Goal: Information Seeking & Learning: Learn about a topic

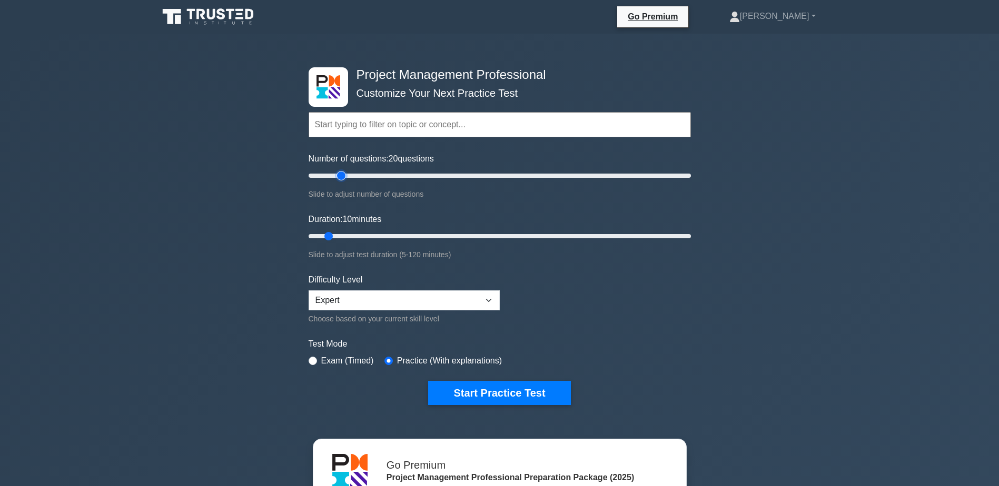
drag, startPoint x: 321, startPoint y: 178, endPoint x: 342, endPoint y: 180, distance: 21.6
type input "20"
click at [342, 180] on input "Number of questions: 20 questions" at bounding box center [500, 176] width 382 height 13
drag, startPoint x: 331, startPoint y: 235, endPoint x: 359, endPoint y: 237, distance: 28.5
type input "20"
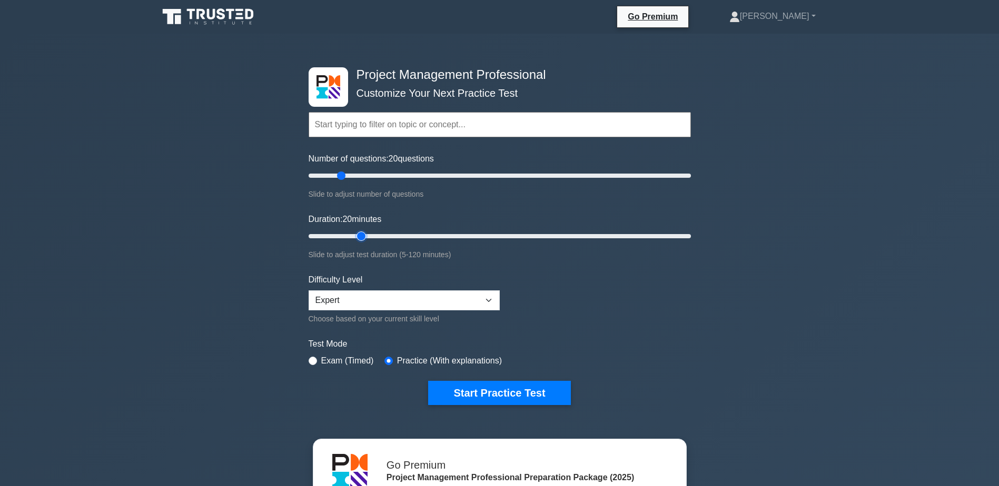
click at [359, 237] on input "Duration: 20 minutes" at bounding box center [500, 236] width 382 height 13
click at [512, 396] on button "Start Practice Test" at bounding box center [499, 393] width 142 height 24
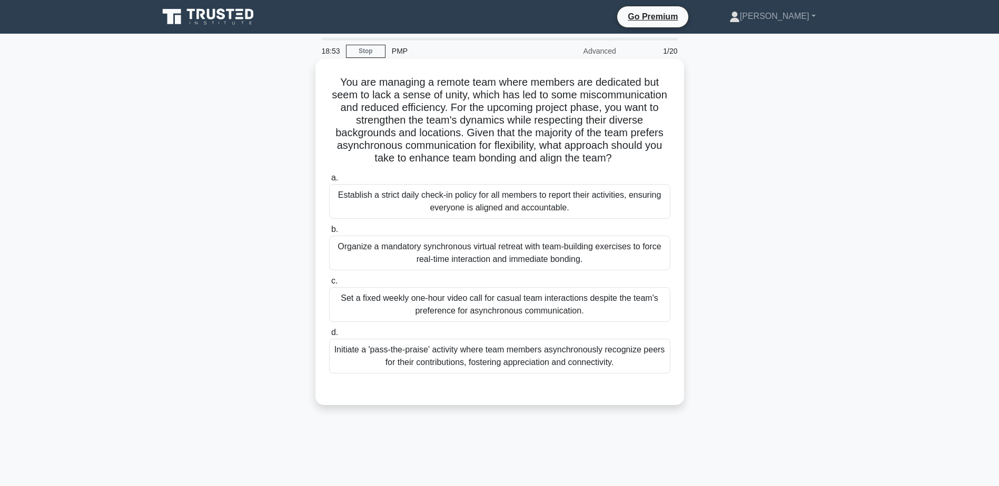
click at [489, 352] on div "Initiate a 'pass-the-praise' activity where team members asynchronously recogni…" at bounding box center [499, 356] width 341 height 35
click at [329, 336] on input "d. Initiate a 'pass-the-praise' activity where team members asynchronously reco…" at bounding box center [329, 333] width 0 height 7
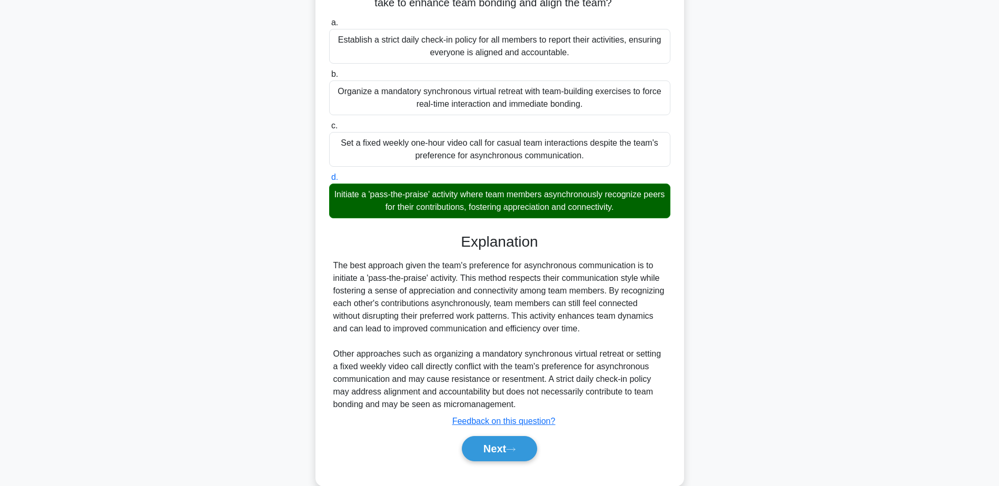
scroll to position [176, 0]
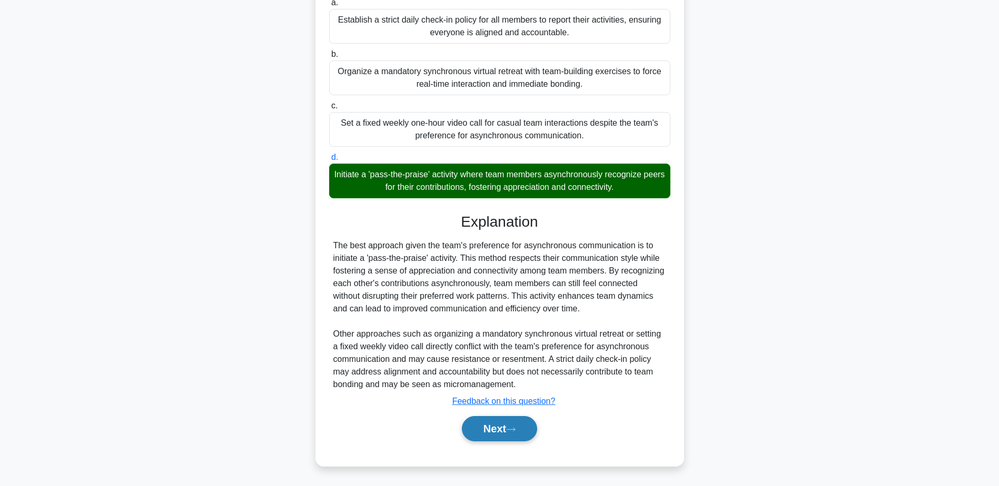
click at [510, 430] on button "Next" at bounding box center [499, 428] width 75 height 25
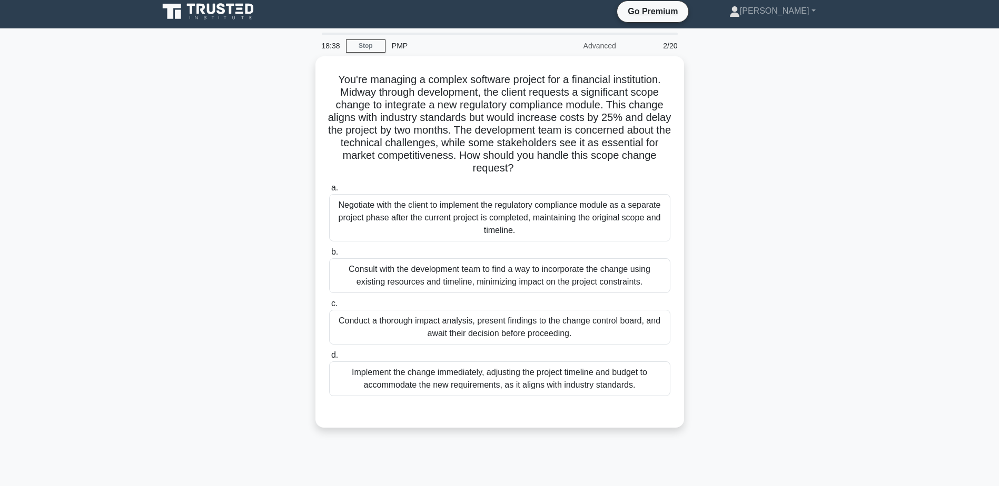
scroll to position [0, 0]
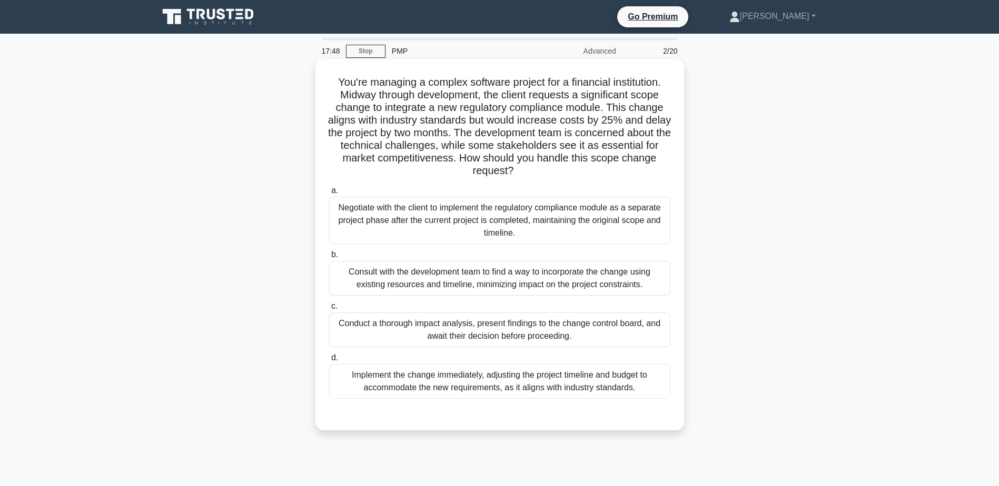
click at [499, 276] on div "Consult with the development team to find a way to incorporate the change using…" at bounding box center [499, 278] width 341 height 35
click at [329, 259] on input "b. Consult with the development team to find a way to incorporate the change us…" at bounding box center [329, 255] width 0 height 7
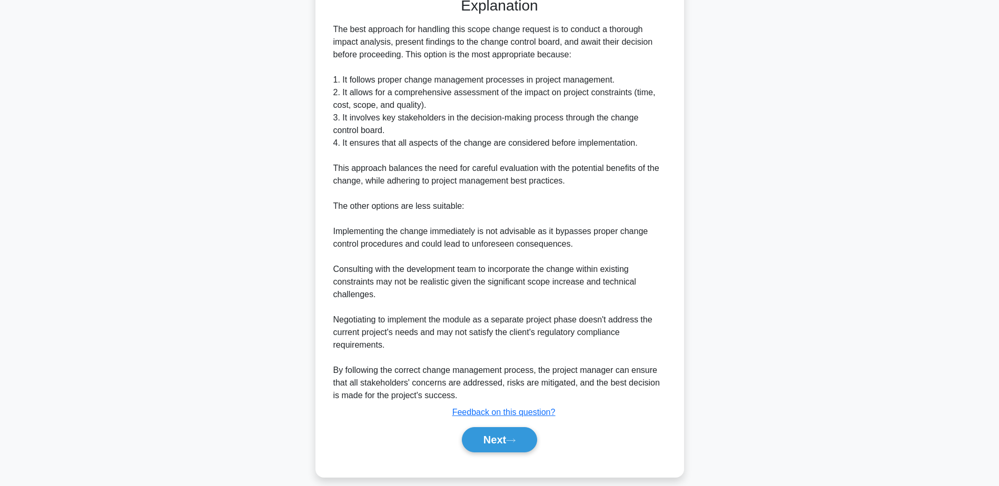
scroll to position [421, 0]
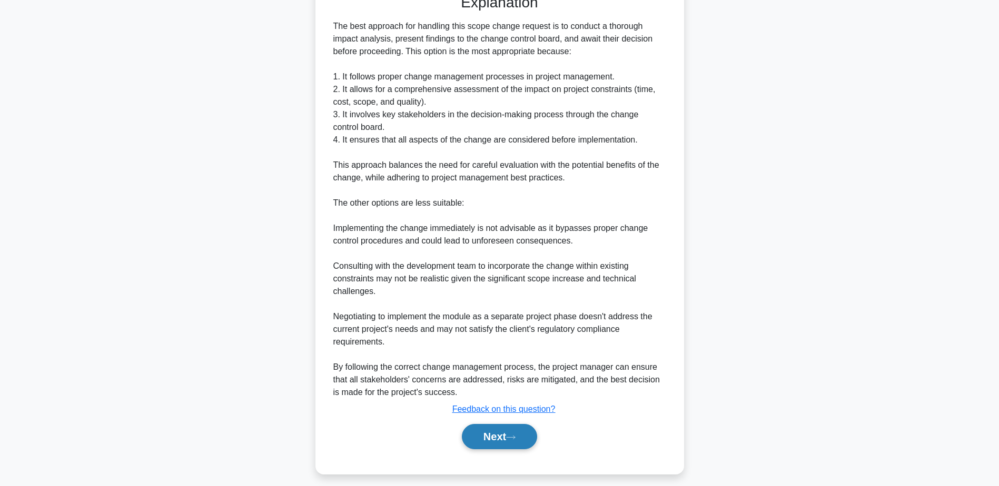
click at [502, 438] on button "Next" at bounding box center [499, 436] width 75 height 25
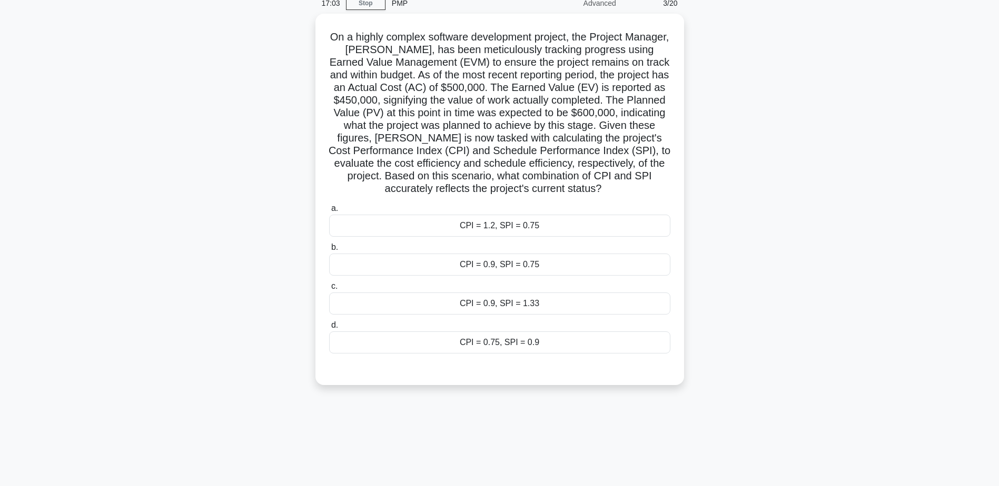
scroll to position [0, 0]
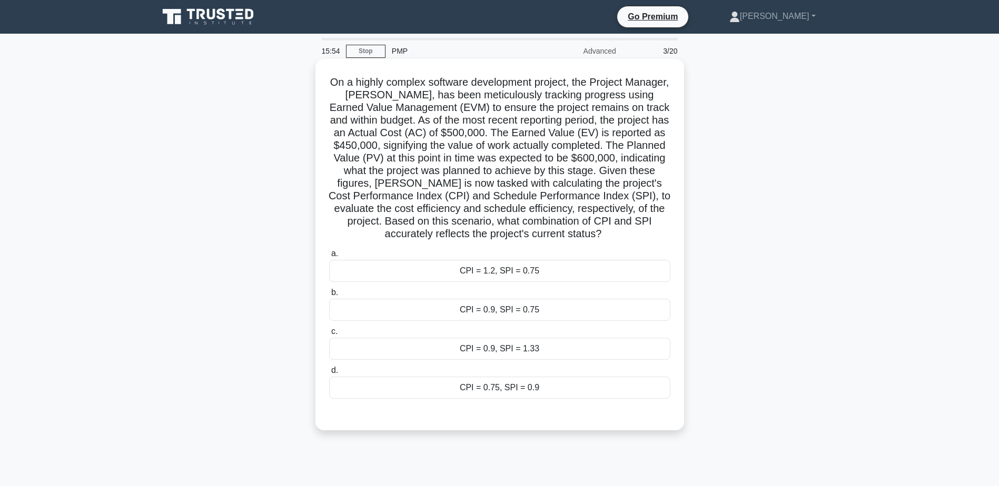
click at [476, 387] on div "CPI = 0.75, SPI = 0.9" at bounding box center [499, 388] width 341 height 22
click at [329, 374] on input "d. CPI = 0.75, SPI = 0.9" at bounding box center [329, 371] width 0 height 7
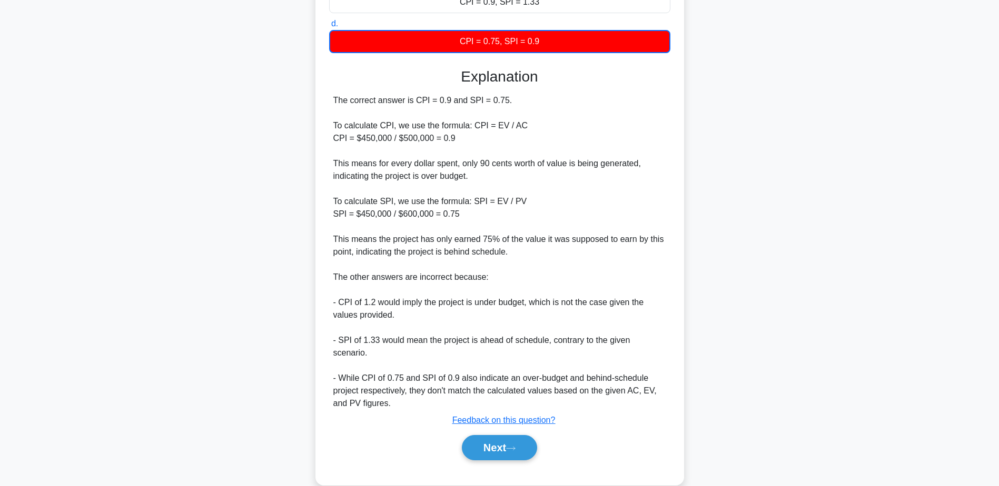
scroll to position [354, 0]
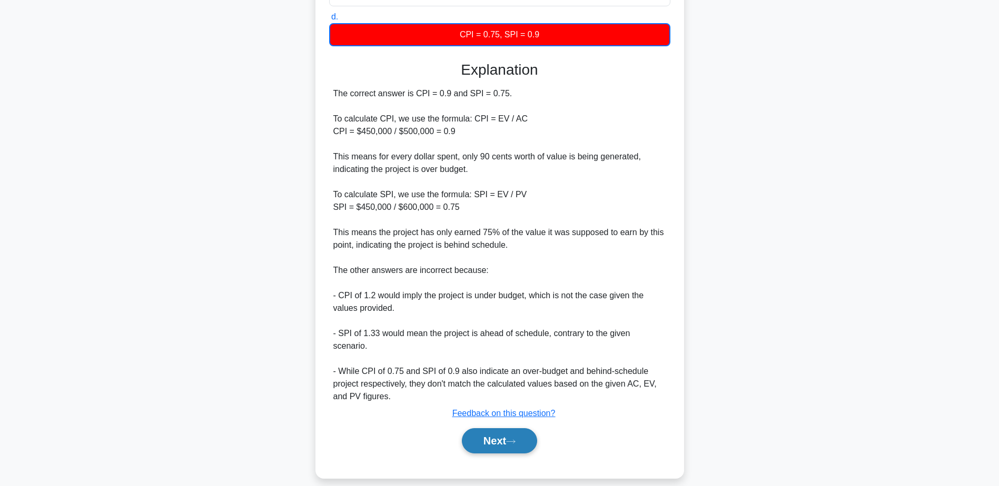
click at [503, 429] on button "Next" at bounding box center [499, 441] width 75 height 25
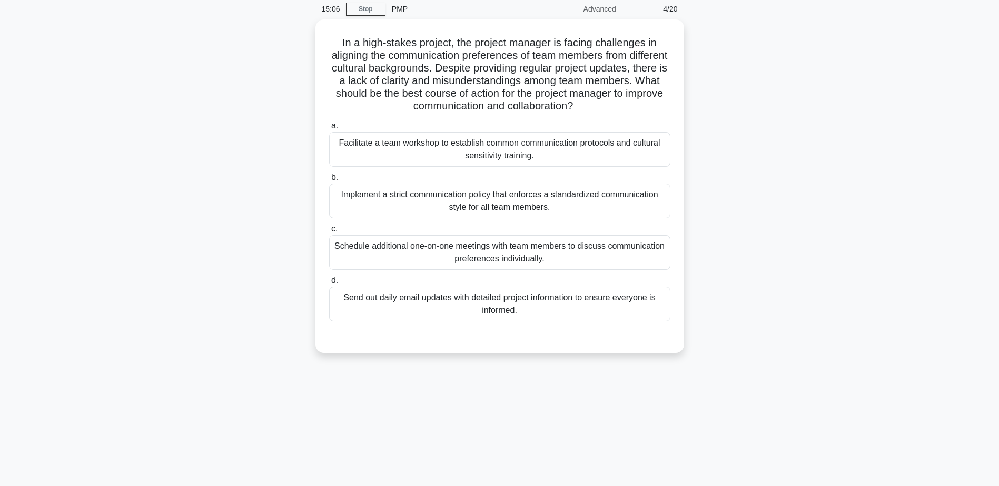
scroll to position [0, 0]
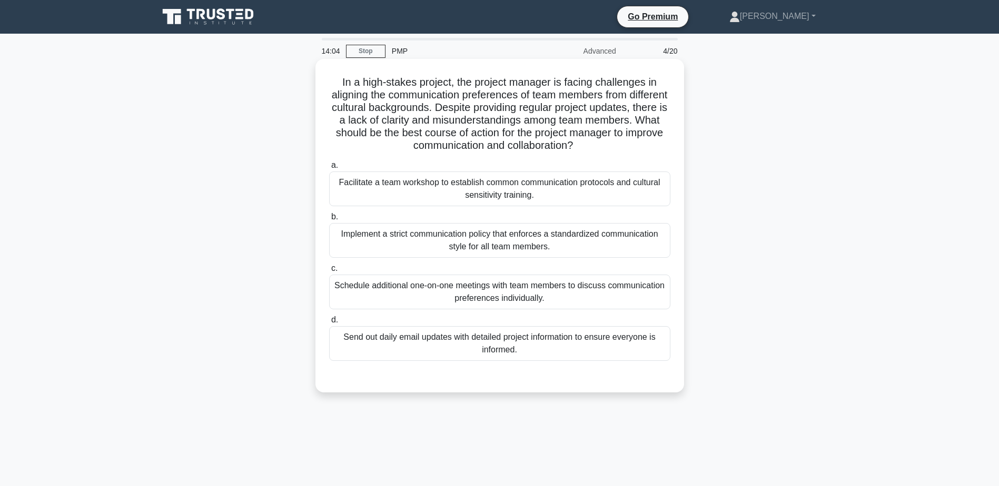
click at [563, 246] on div "Implement a strict communication policy that enforces a standardized communicat…" at bounding box center [499, 240] width 341 height 35
click at [329, 221] on input "b. Implement a strict communication policy that enforces a standardized communi…" at bounding box center [329, 217] width 0 height 7
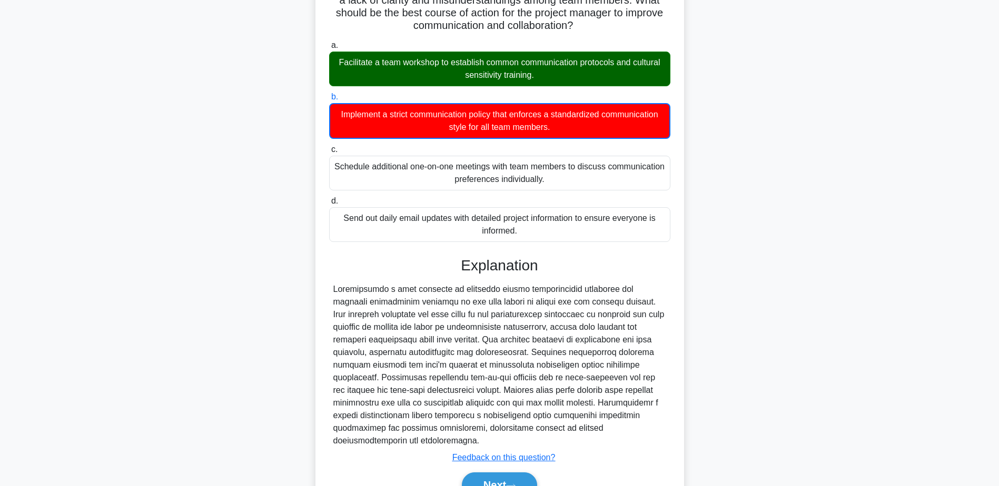
scroll to position [177, 0]
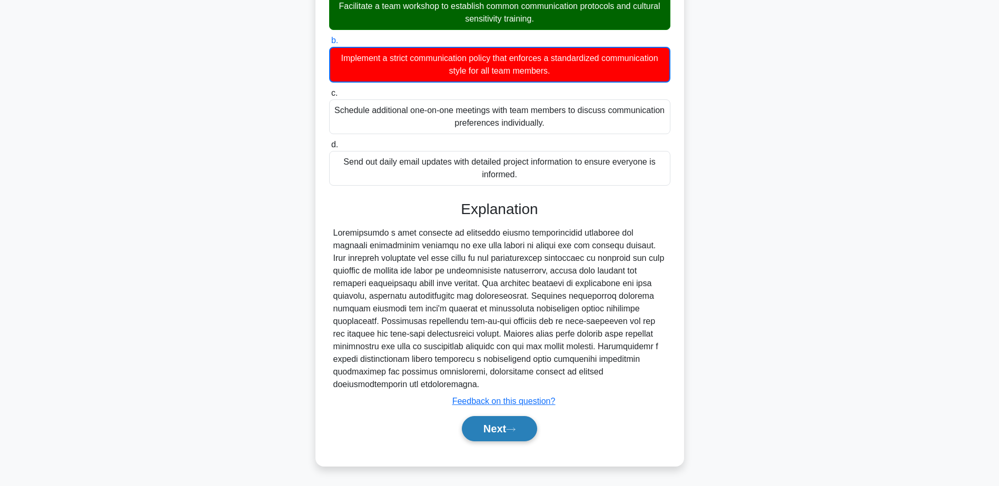
click at [495, 426] on button "Next" at bounding box center [499, 428] width 75 height 25
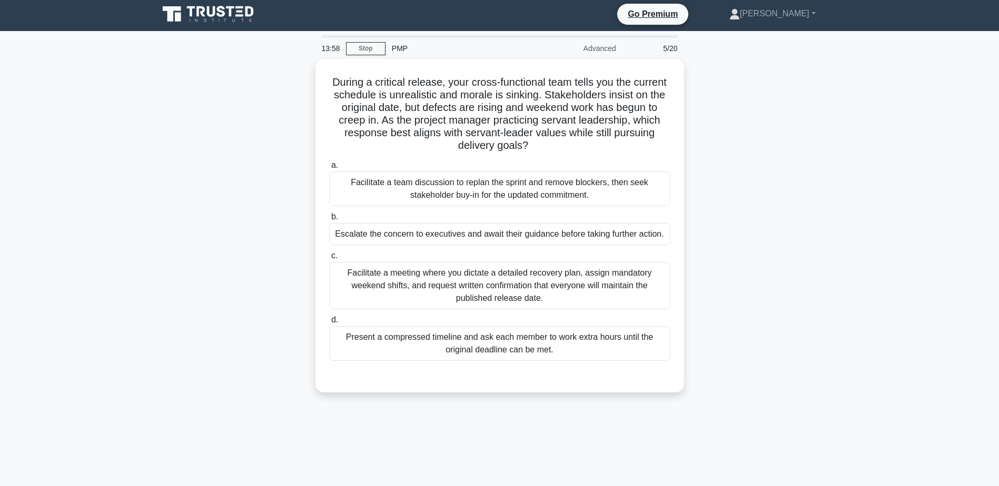
scroll to position [0, 0]
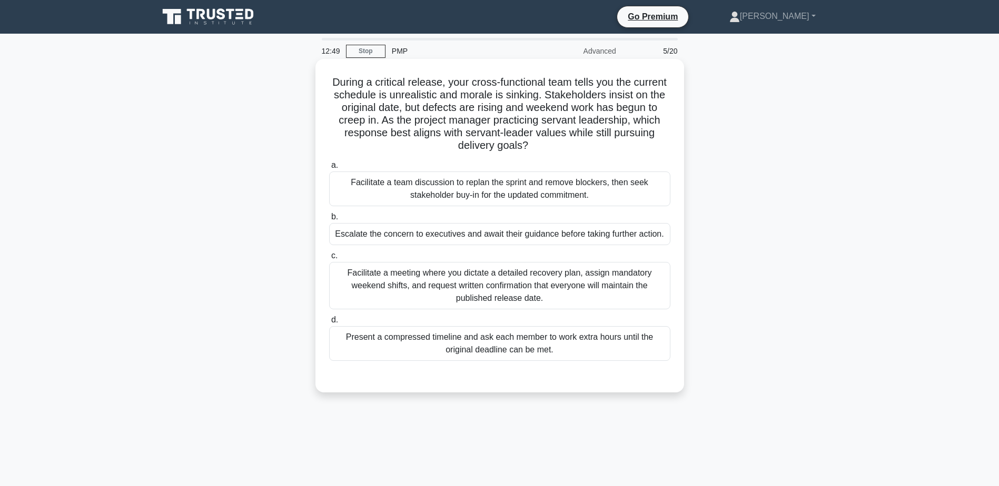
click at [512, 189] on div "Facilitate a team discussion to replan the sprint and remove blockers, then see…" at bounding box center [499, 189] width 341 height 35
click at [329, 169] on input "a. Facilitate a team discussion to replan the sprint and remove blockers, then …" at bounding box center [329, 165] width 0 height 7
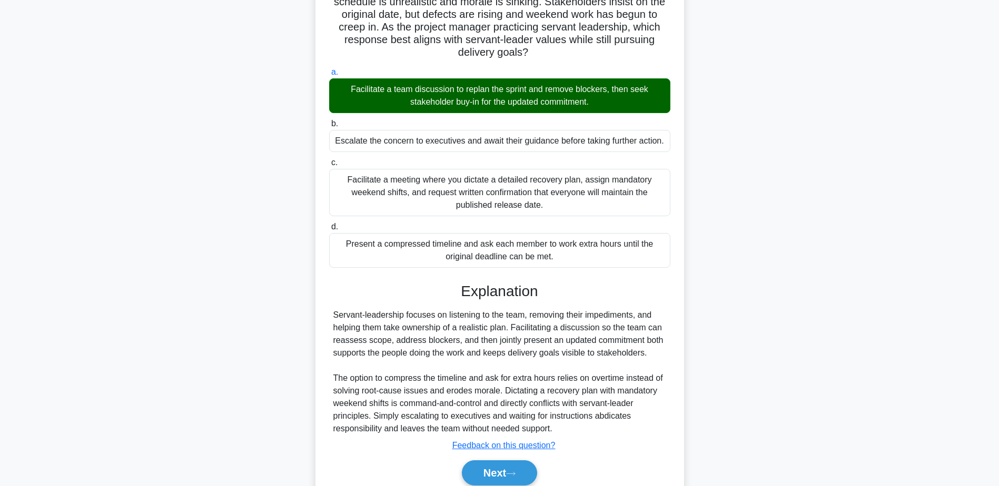
scroll to position [138, 0]
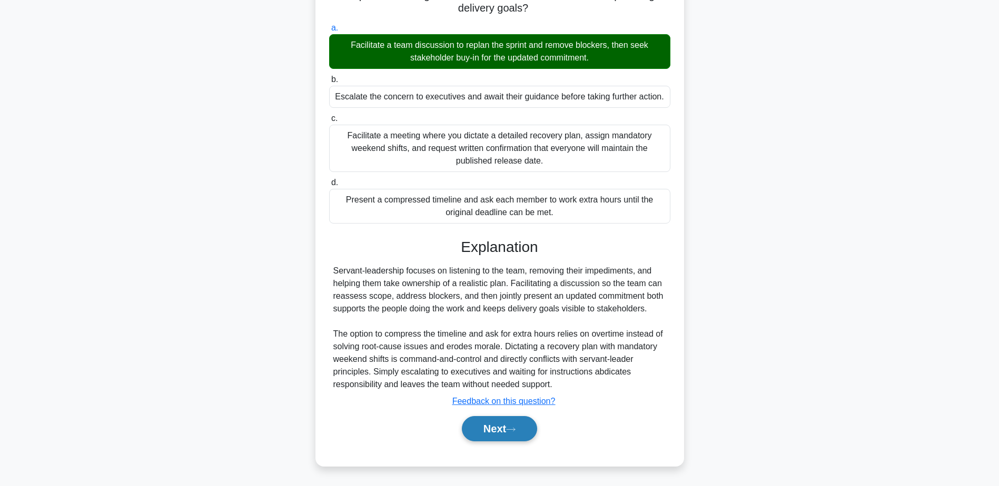
click at [499, 435] on button "Next" at bounding box center [499, 428] width 75 height 25
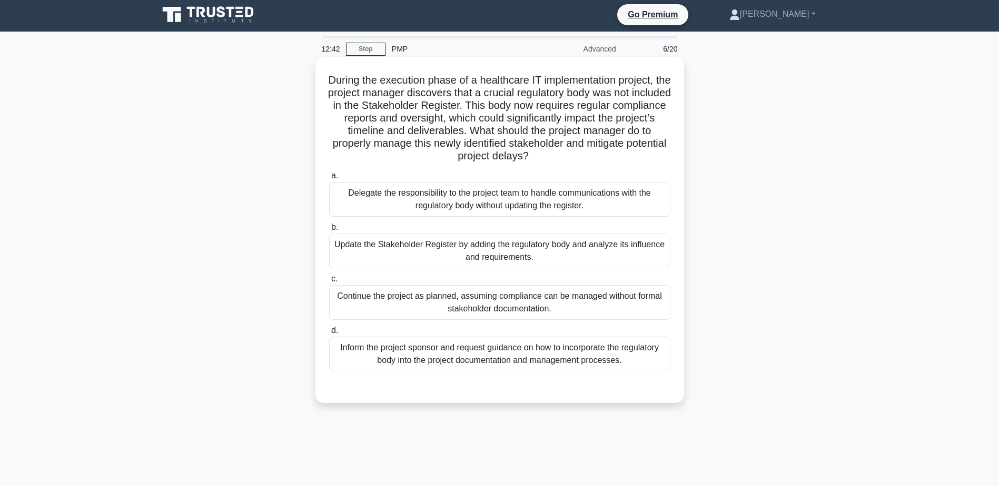
scroll to position [0, 0]
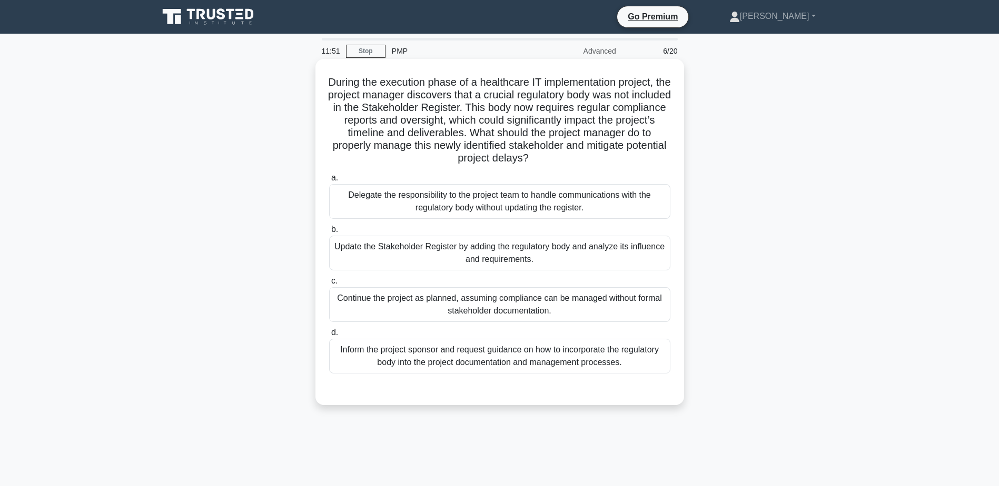
click at [539, 251] on div "Update the Stakeholder Register by adding the regulatory body and analyze its i…" at bounding box center [499, 253] width 341 height 35
click at [329, 233] on input "b. Update the Stakeholder Register by adding the regulatory body and analyze it…" at bounding box center [329, 229] width 0 height 7
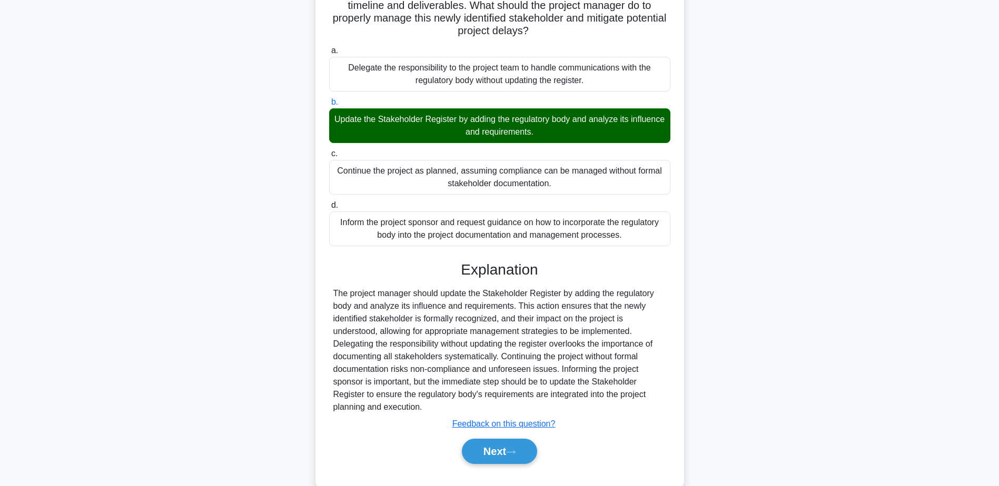
scroll to position [151, 0]
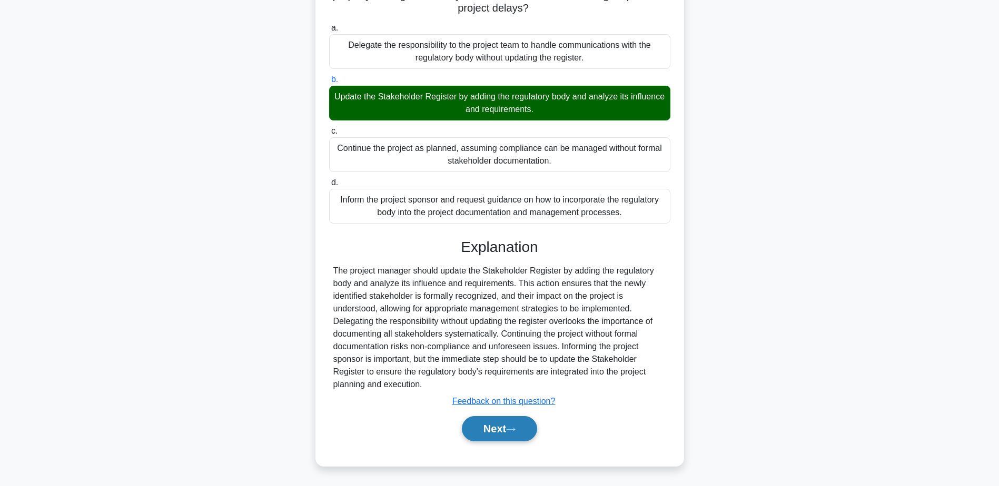
click at [493, 433] on button "Next" at bounding box center [499, 428] width 75 height 25
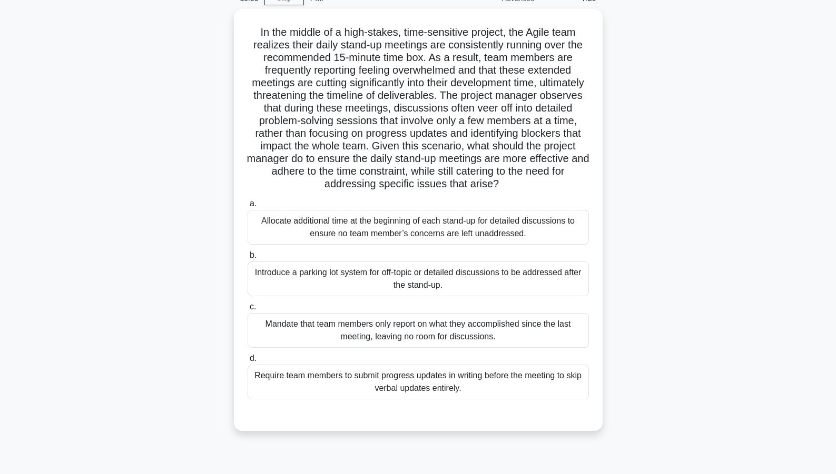
scroll to position [94, 0]
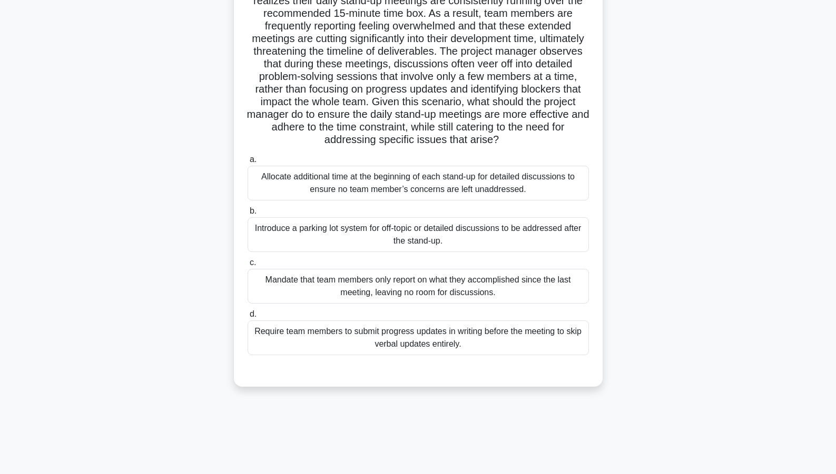
click at [463, 334] on div "Require team members to submit progress updates in writing before the meeting t…" at bounding box center [417, 338] width 341 height 35
click at [247, 318] on input "d. Require team members to submit progress updates in writing before the meetin…" at bounding box center [247, 314] width 0 height 7
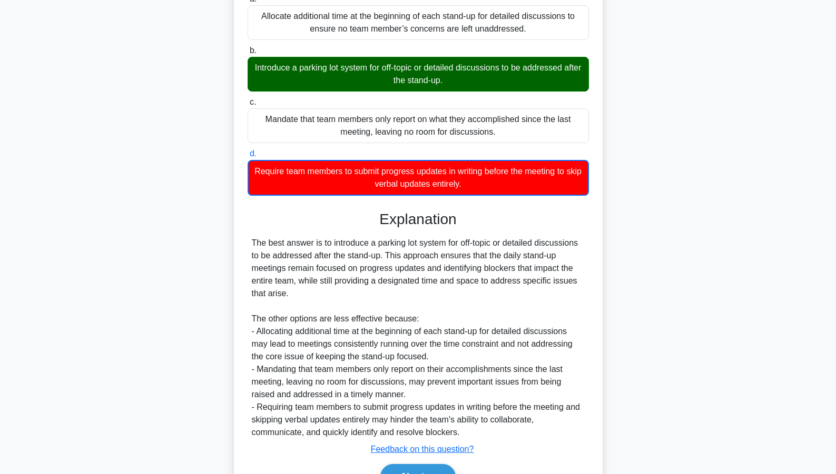
scroll to position [305, 0]
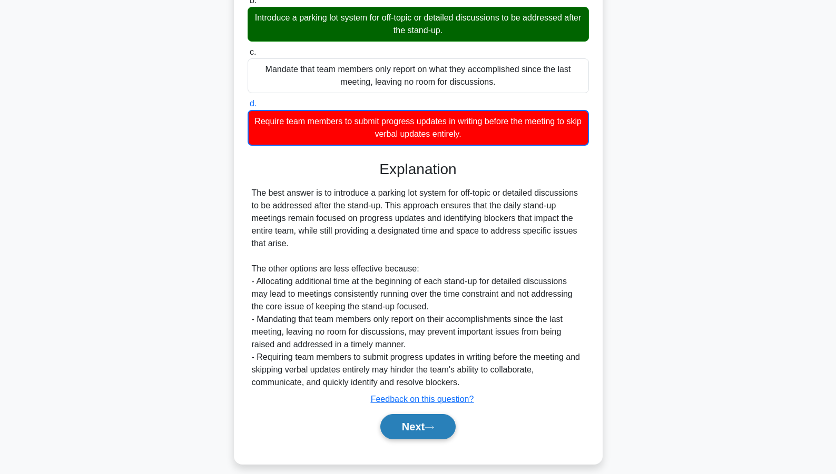
click at [403, 432] on button "Next" at bounding box center [417, 426] width 75 height 25
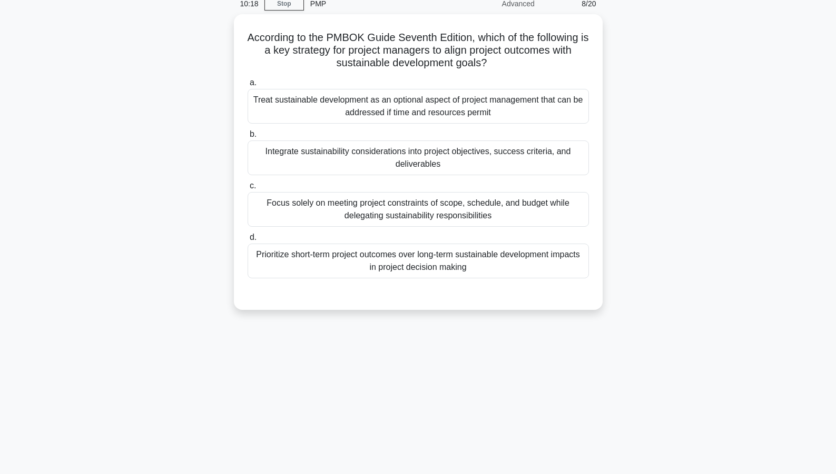
scroll to position [0, 0]
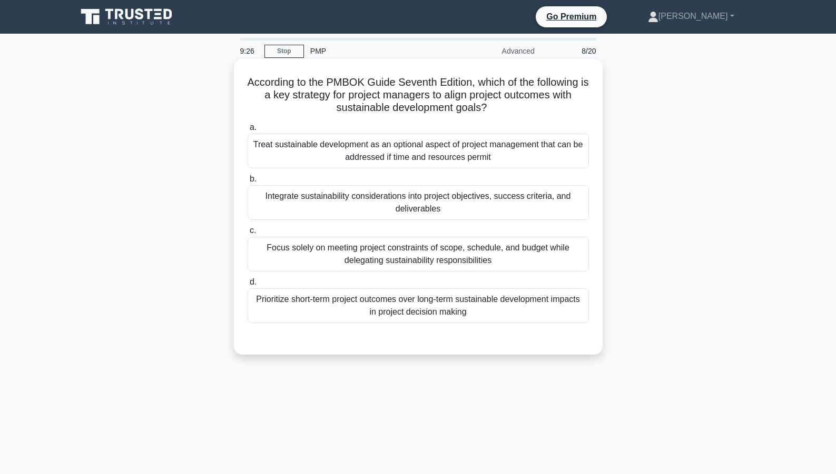
click at [451, 211] on div "Integrate sustainability considerations into project objectives, success criter…" at bounding box center [417, 202] width 341 height 35
click at [247, 183] on input "b. Integrate sustainability considerations into project objectives, success cri…" at bounding box center [247, 179] width 0 height 7
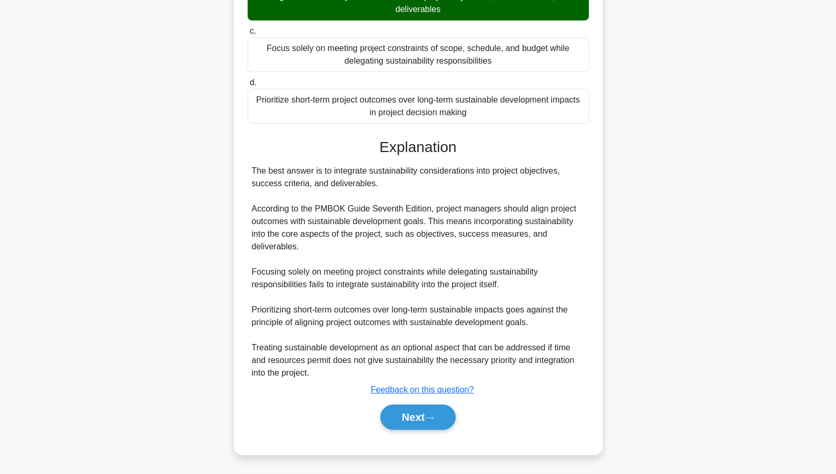
scroll to position [201, 0]
click at [417, 413] on button "Next" at bounding box center [417, 416] width 75 height 25
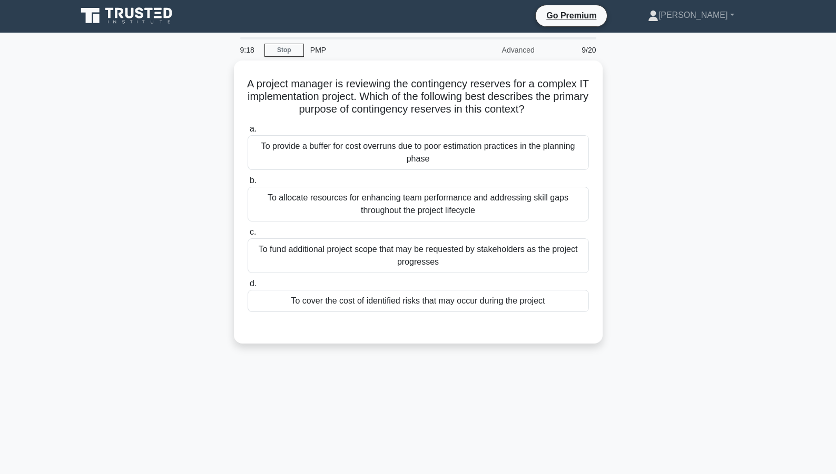
scroll to position [0, 0]
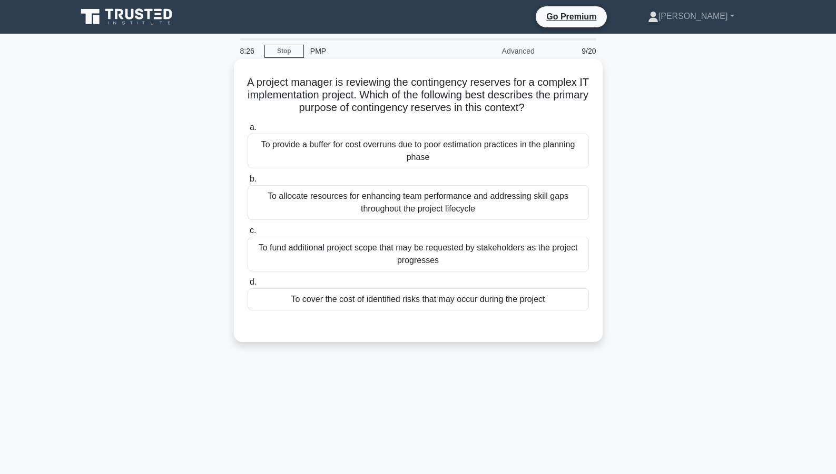
click at [414, 301] on div "To cover the cost of identified risks that may occur during the project" at bounding box center [417, 300] width 341 height 22
click at [247, 286] on input "d. To cover the cost of identified risks that may occur during the project" at bounding box center [247, 282] width 0 height 7
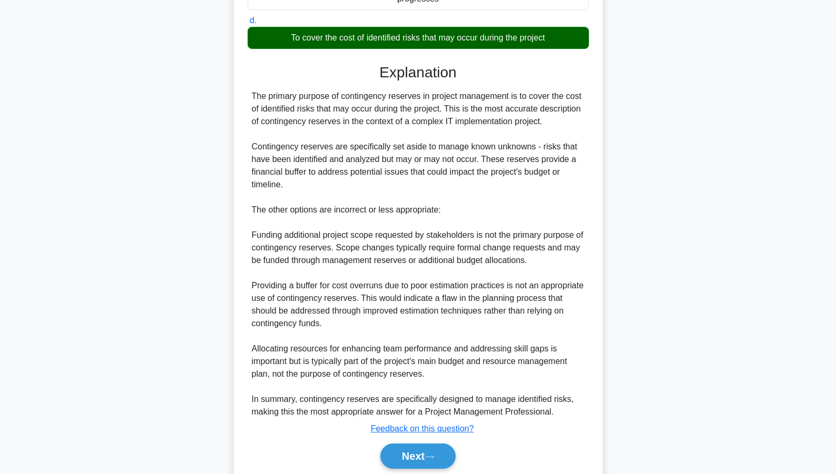
scroll to position [302, 0]
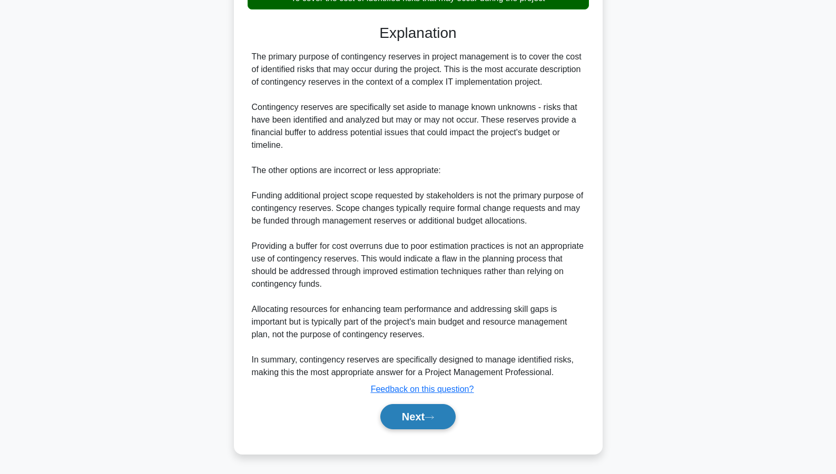
click at [403, 418] on button "Next" at bounding box center [417, 416] width 75 height 25
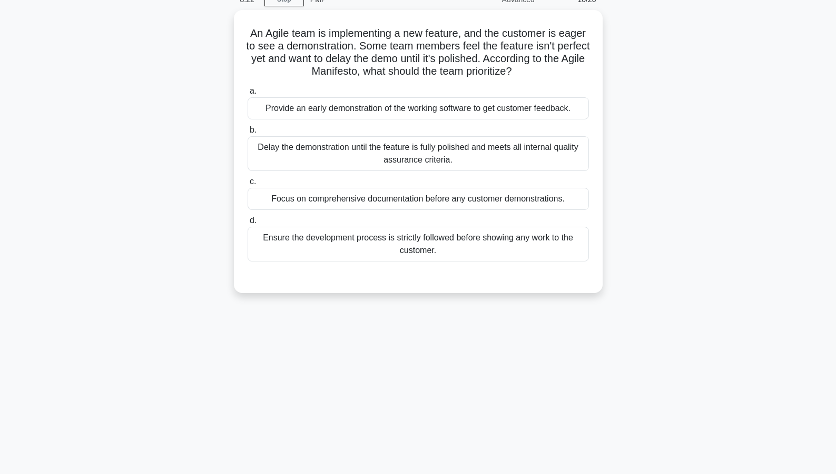
scroll to position [0, 0]
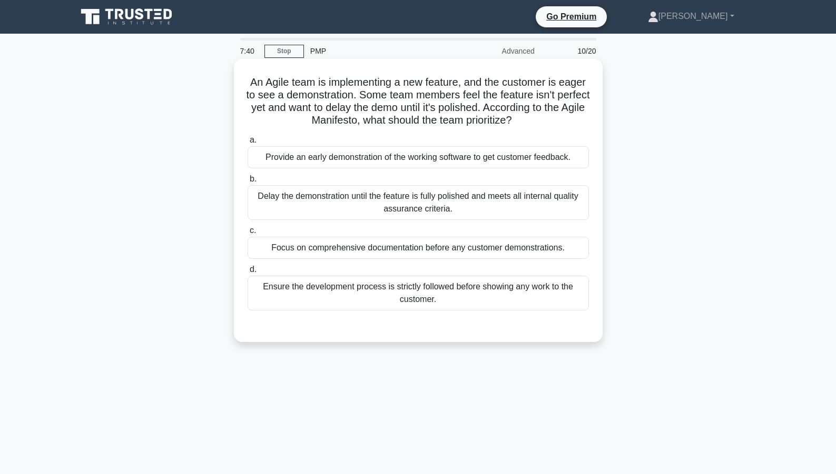
click at [341, 253] on div "Focus on comprehensive documentation before any customer demonstrations." at bounding box center [417, 248] width 341 height 22
click at [247, 234] on input "c. Focus on comprehensive documentation before any customer demonstrations." at bounding box center [247, 230] width 0 height 7
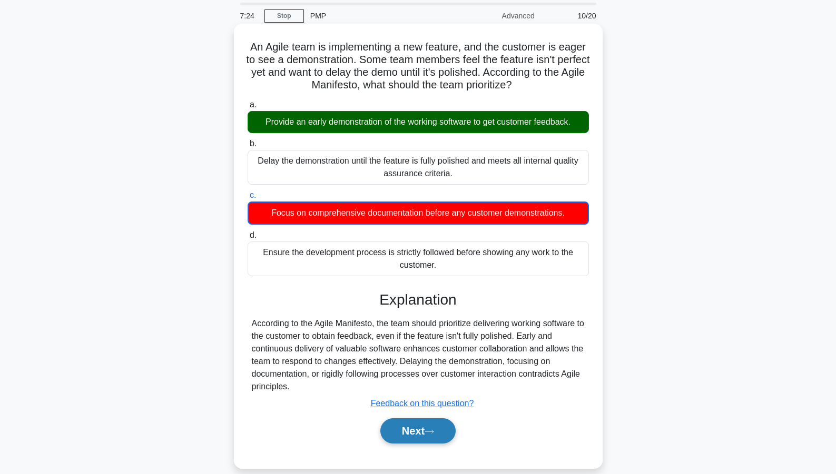
scroll to position [94, 0]
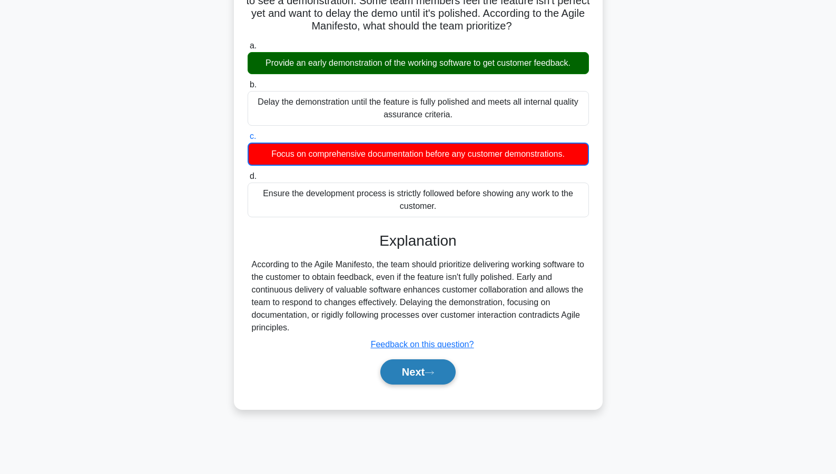
click at [417, 373] on button "Next" at bounding box center [417, 372] width 75 height 25
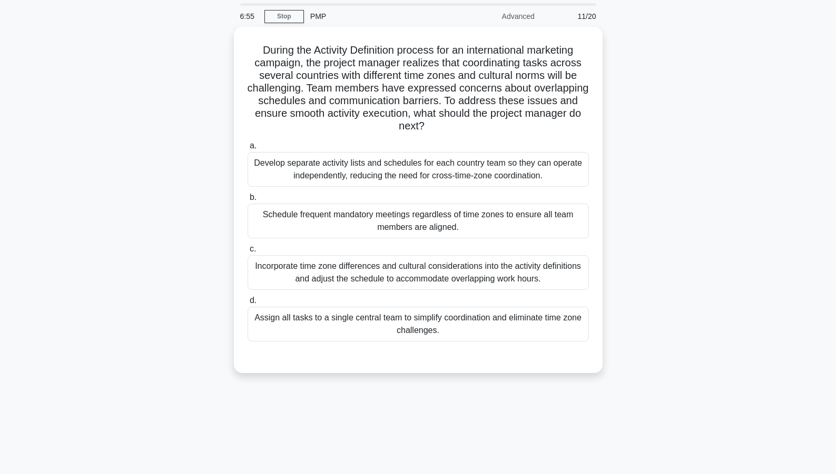
scroll to position [53, 0]
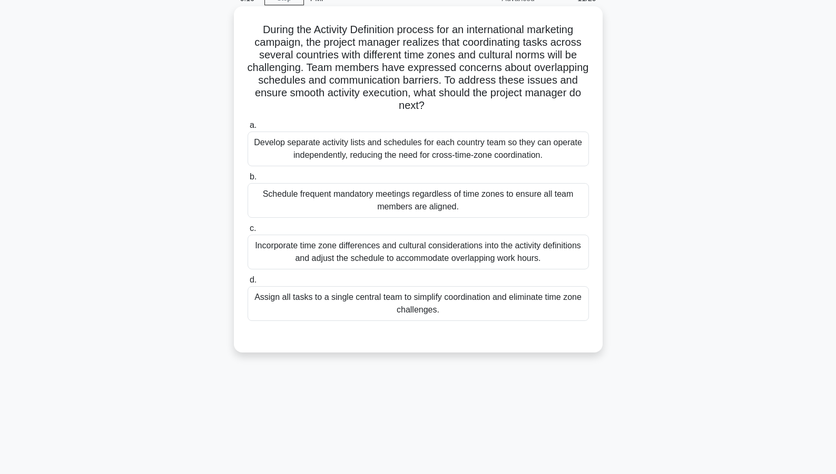
click at [521, 244] on div "Incorporate time zone differences and cultural considerations into the activity…" at bounding box center [417, 252] width 341 height 35
click at [247, 232] on input "c. Incorporate time zone differences and cultural considerations into the activ…" at bounding box center [247, 228] width 0 height 7
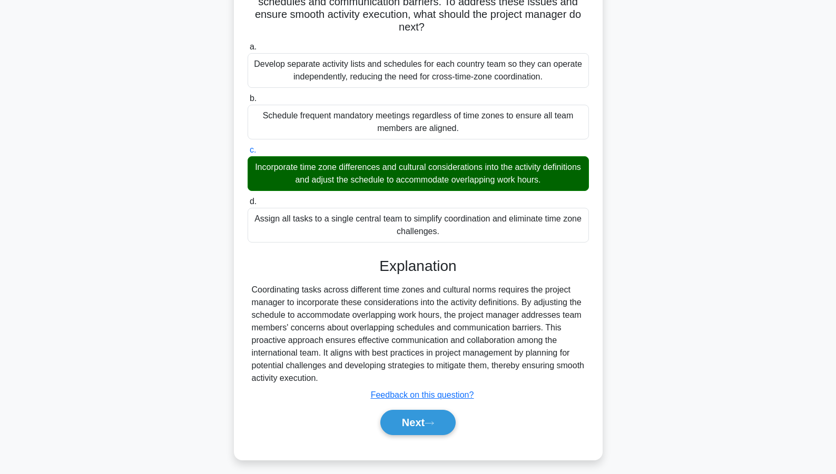
scroll to position [137, 0]
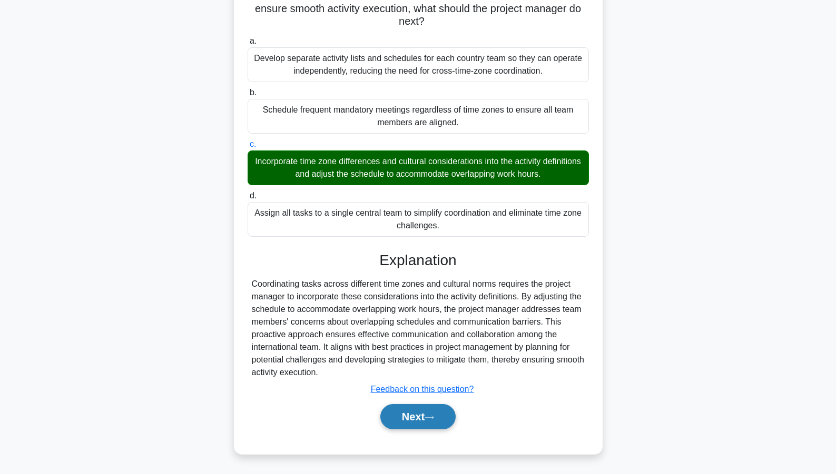
click at [402, 414] on button "Next" at bounding box center [417, 416] width 75 height 25
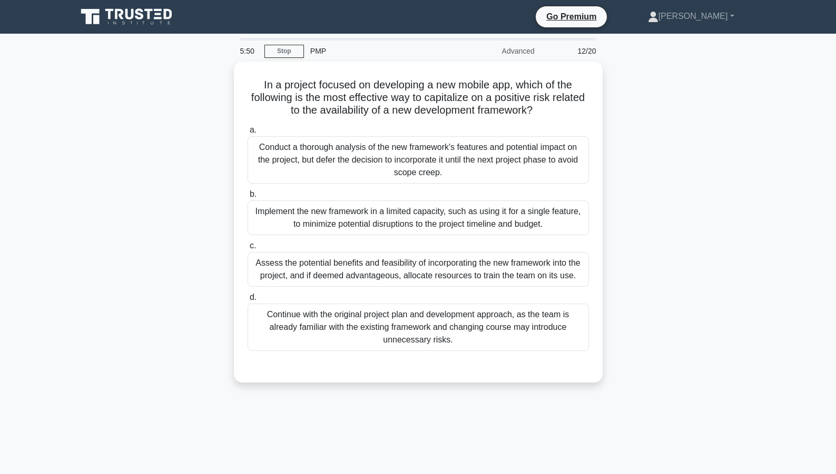
scroll to position [53, 0]
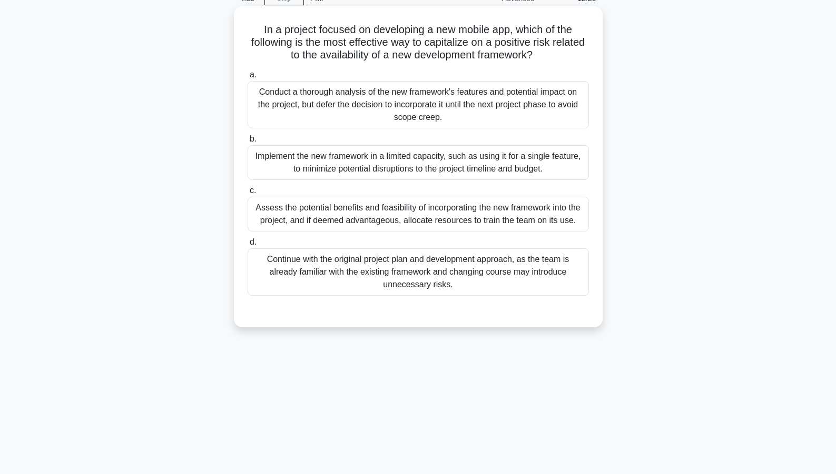
click at [487, 264] on div "Continue with the original project plan and development approach, as the team i…" at bounding box center [417, 272] width 341 height 47
click at [247, 246] on input "d. Continue with the original project plan and development approach, as the tea…" at bounding box center [247, 242] width 0 height 7
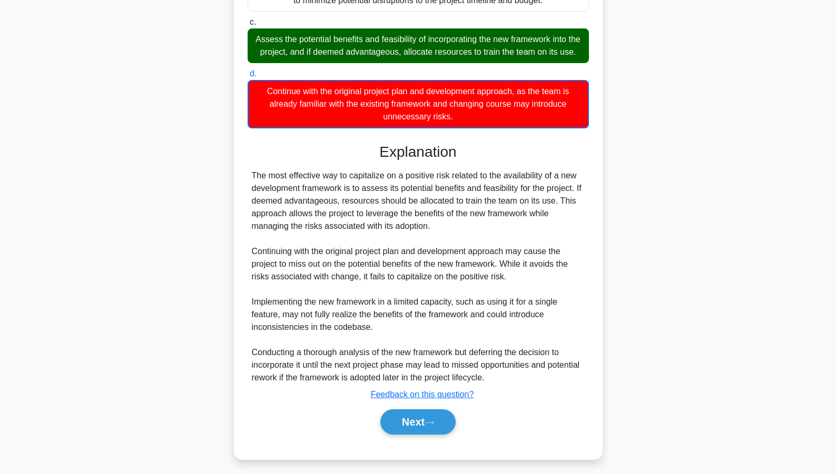
scroll to position [240, 0]
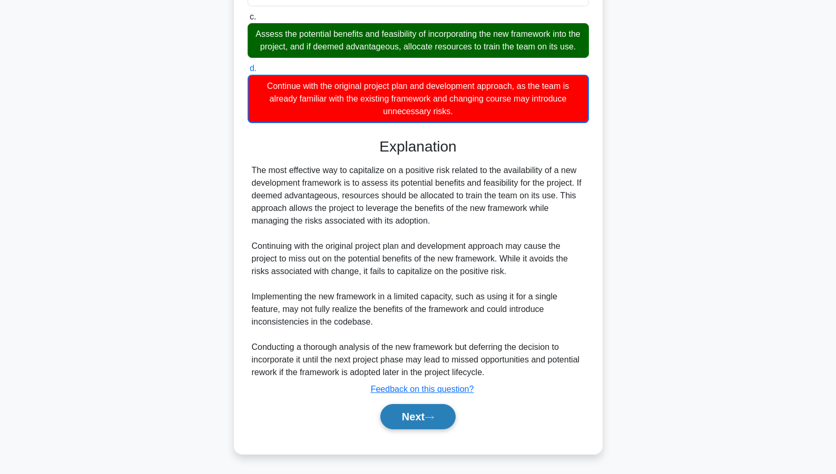
click at [411, 418] on button "Next" at bounding box center [417, 416] width 75 height 25
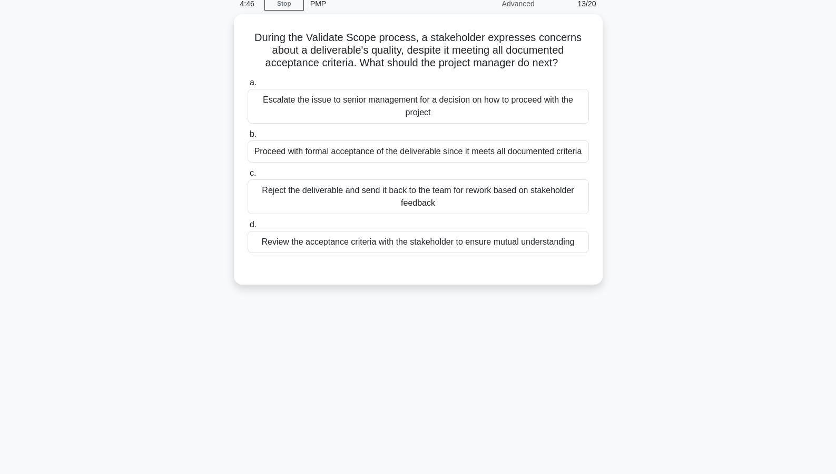
scroll to position [0, 0]
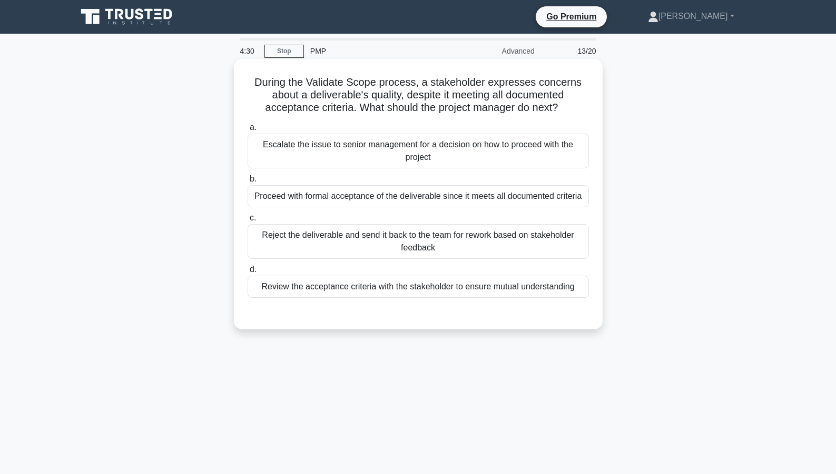
click at [378, 293] on div "Review the acceptance criteria with the stakeholder to ensure mutual understand…" at bounding box center [417, 287] width 341 height 22
click at [247, 273] on input "d. Review the acceptance criteria with the stakeholder to ensure mutual underst…" at bounding box center [247, 269] width 0 height 7
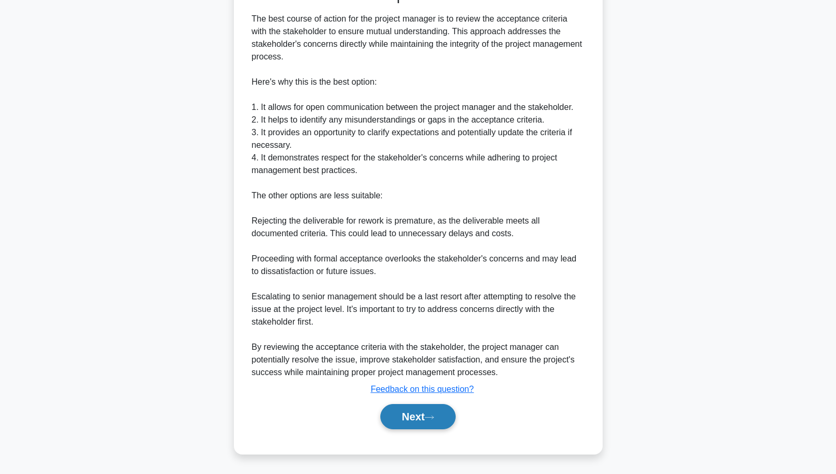
click at [411, 418] on button "Next" at bounding box center [417, 416] width 75 height 25
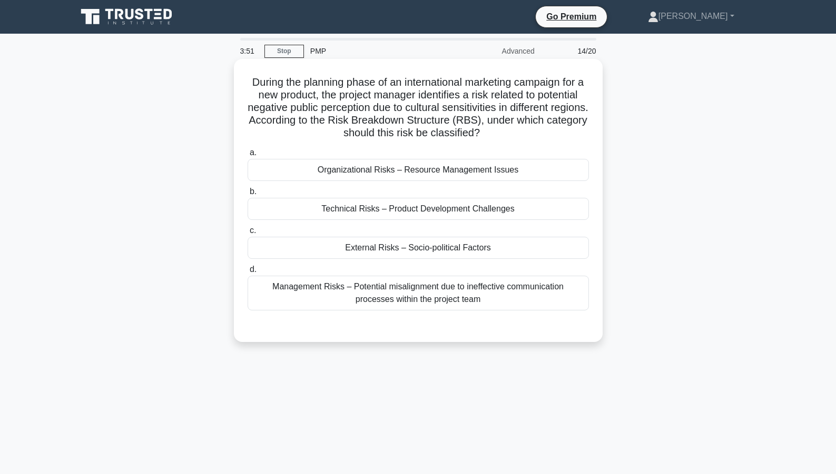
click at [465, 249] on div "External Risks – Socio-political Factors" at bounding box center [417, 248] width 341 height 22
click at [247, 234] on input "c. External Risks – Socio-political Factors" at bounding box center [247, 230] width 0 height 7
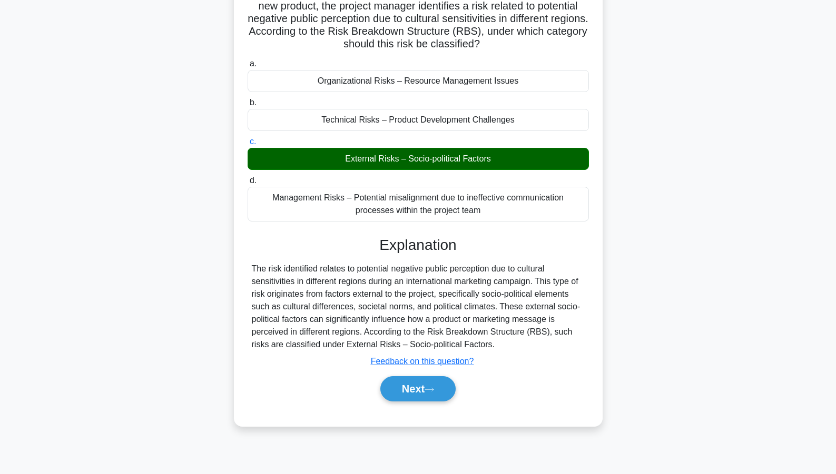
scroll to position [94, 0]
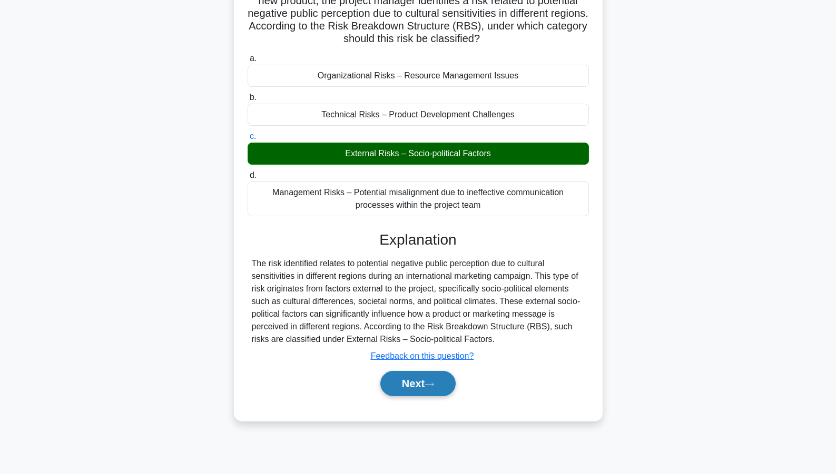
click at [415, 385] on button "Next" at bounding box center [417, 383] width 75 height 25
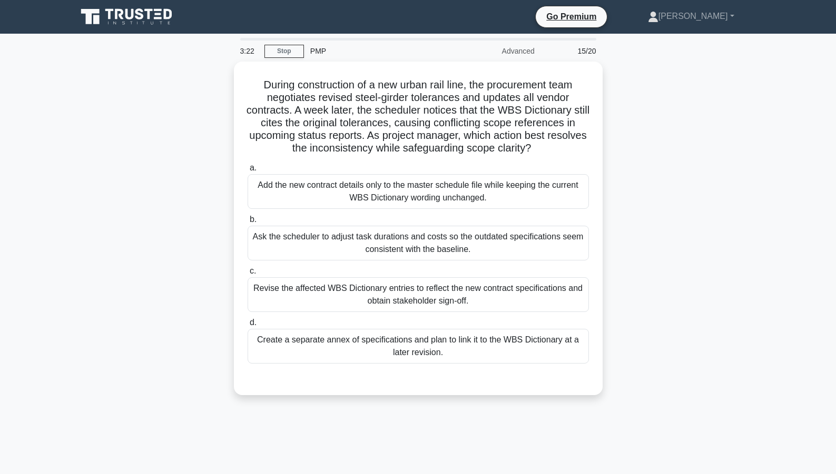
scroll to position [53, 0]
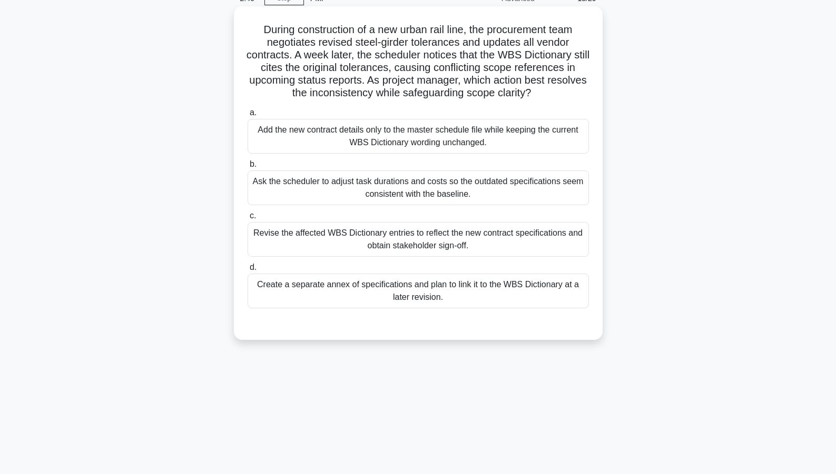
click at [402, 245] on div "Revise the affected WBS Dictionary entries to reflect the new contract specific…" at bounding box center [417, 239] width 341 height 35
click at [247, 220] on input "c. Revise the affected WBS Dictionary entries to reflect the new contract speci…" at bounding box center [247, 216] width 0 height 7
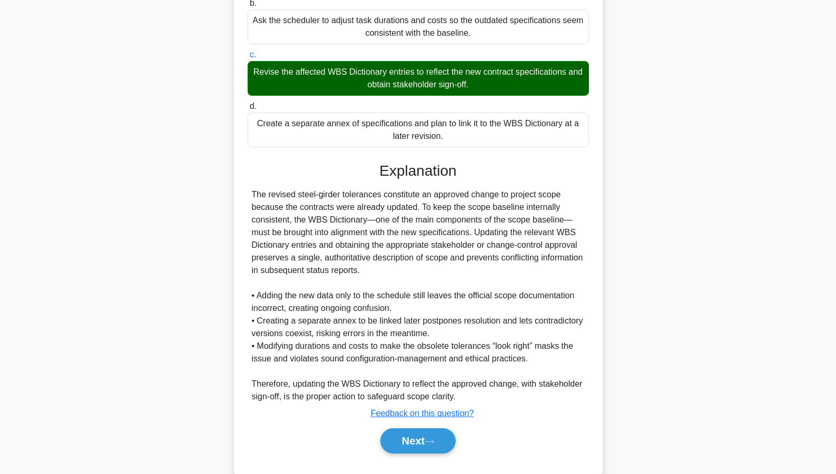
scroll to position [239, 0]
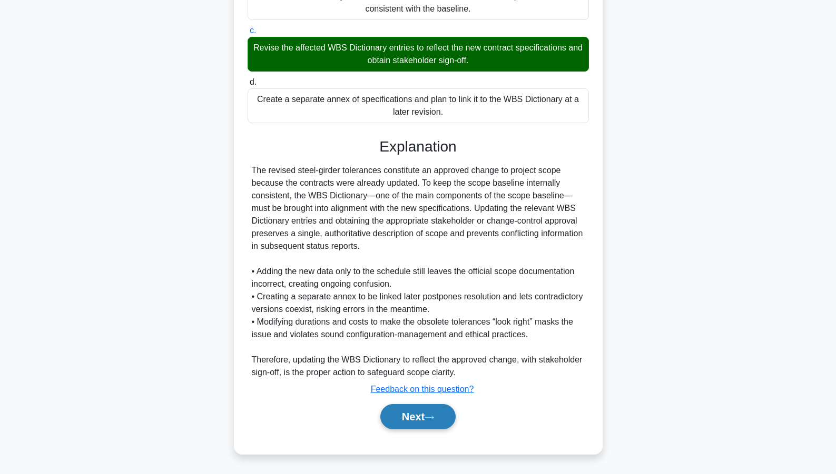
click at [419, 416] on button "Next" at bounding box center [417, 416] width 75 height 25
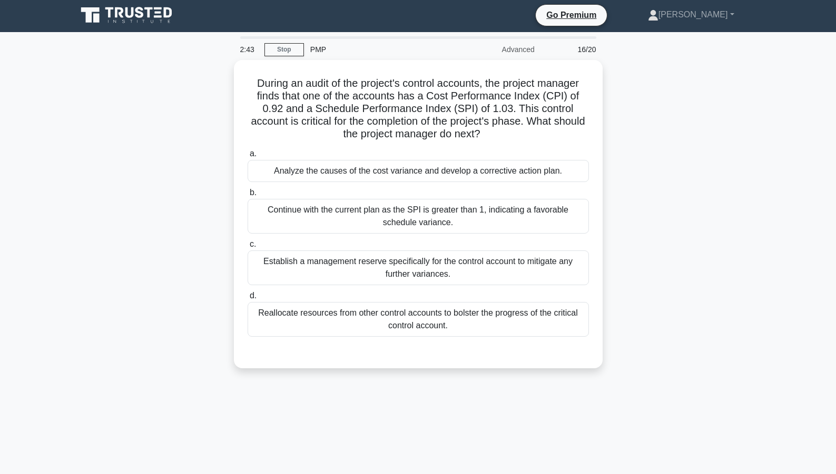
scroll to position [0, 0]
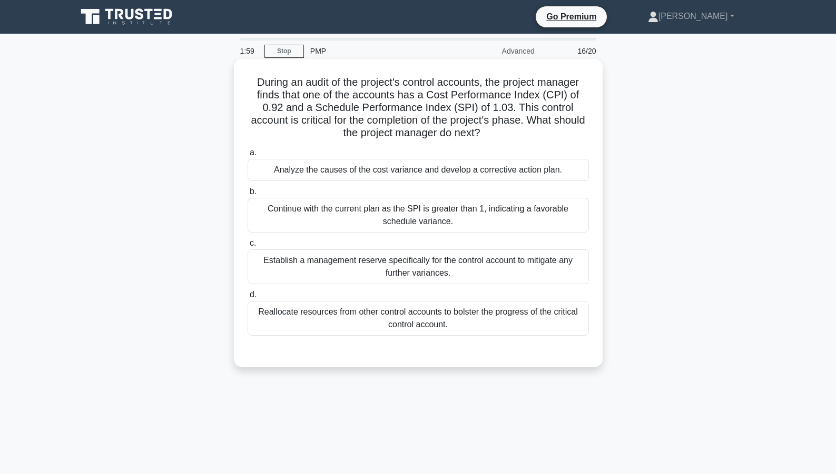
click at [450, 174] on div "Analyze the causes of the cost variance and develop a corrective action plan." at bounding box center [417, 170] width 341 height 22
click at [247, 156] on input "a. Analyze the causes of the cost variance and develop a corrective action plan." at bounding box center [247, 153] width 0 height 7
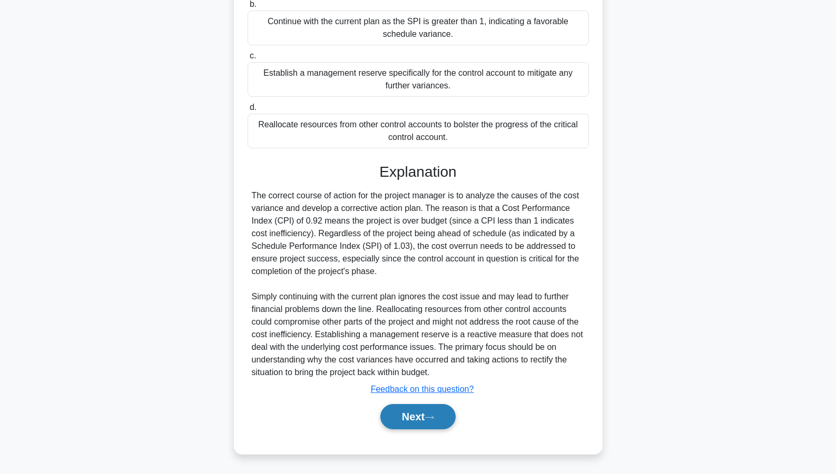
click at [434, 416] on icon at bounding box center [428, 418] width 9 height 6
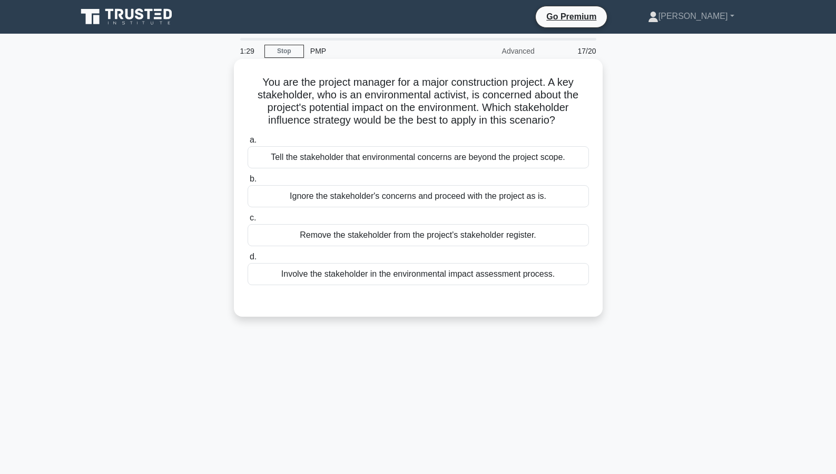
click at [411, 281] on div "Involve the stakeholder in the environmental impact assessment process." at bounding box center [417, 274] width 341 height 22
click at [247, 261] on input "d. Involve the stakeholder in the environmental impact assessment process." at bounding box center [247, 257] width 0 height 7
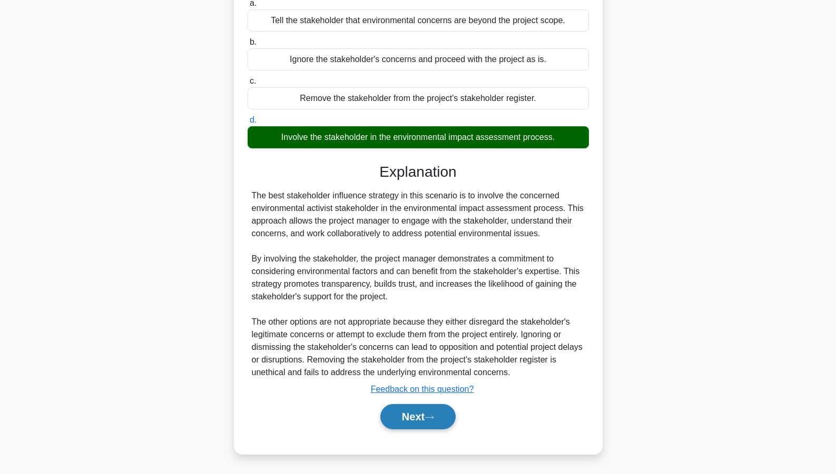
click at [416, 416] on button "Next" at bounding box center [417, 416] width 75 height 25
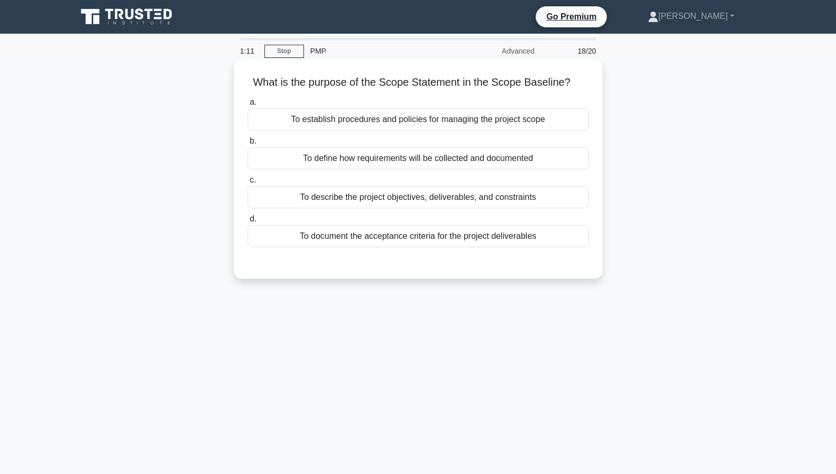
click at [363, 201] on div "To describe the project objectives, deliverables, and constraints" at bounding box center [417, 197] width 341 height 22
click at [247, 184] on input "c. To describe the project objectives, deliverables, and constraints" at bounding box center [247, 180] width 0 height 7
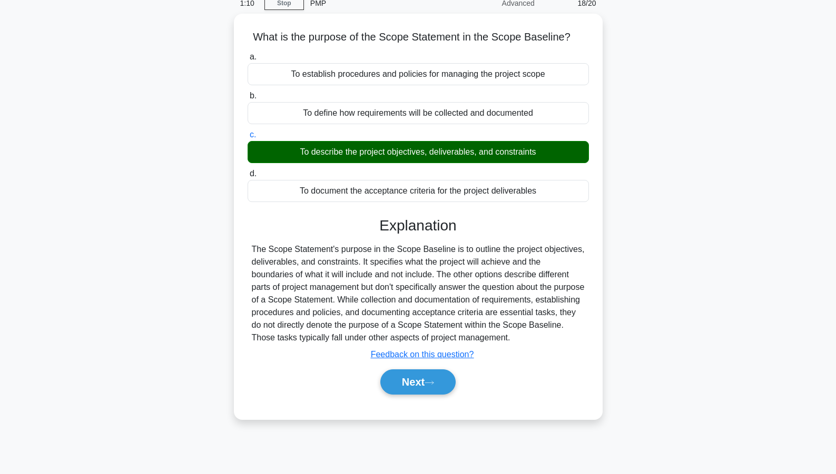
scroll to position [94, 0]
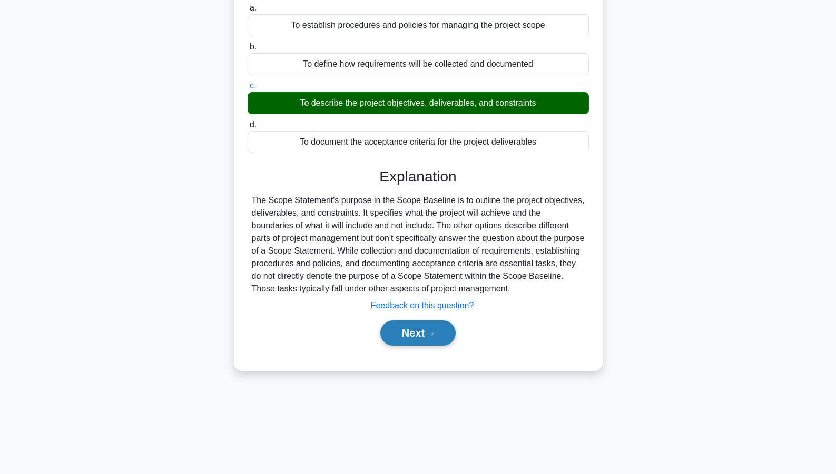
click at [425, 327] on button "Next" at bounding box center [417, 333] width 75 height 25
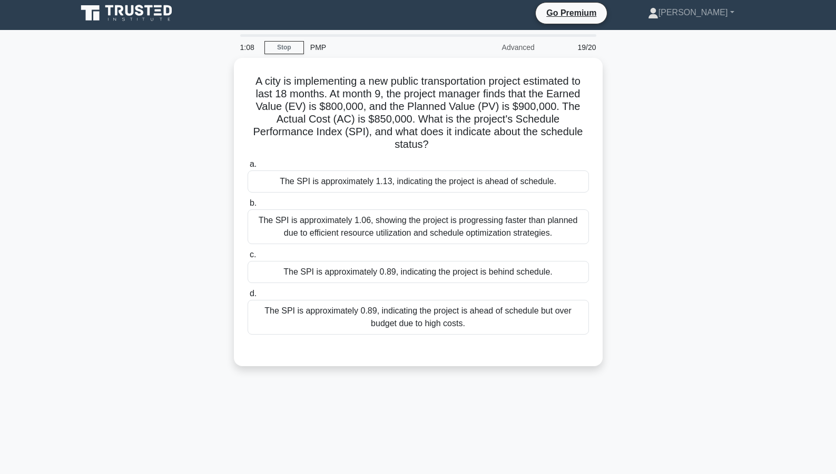
scroll to position [0, 0]
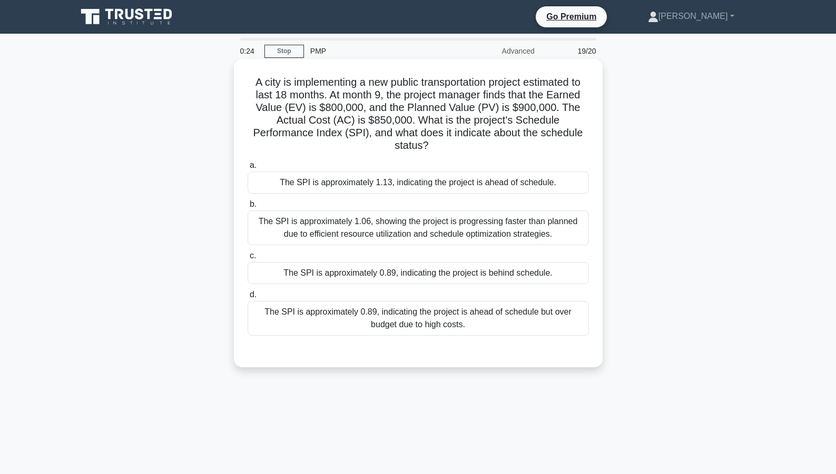
click at [419, 279] on div "The SPI is approximately 0.89, indicating the project is behind schedule." at bounding box center [417, 273] width 341 height 22
click at [247, 260] on input "c. The SPI is approximately 0.89, indicating the project is behind schedule." at bounding box center [247, 256] width 0 height 7
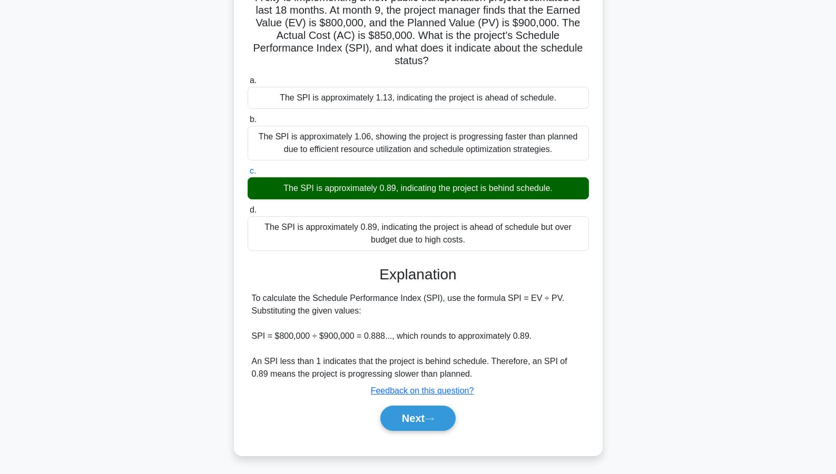
scroll to position [94, 0]
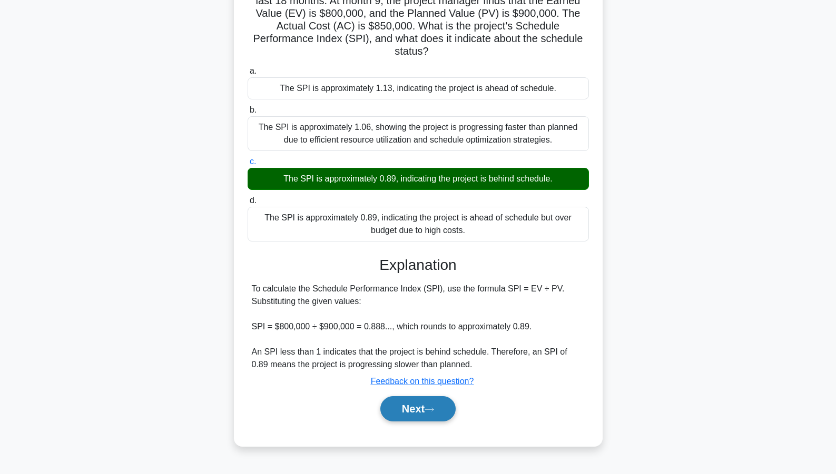
click at [418, 412] on button "Next" at bounding box center [417, 408] width 75 height 25
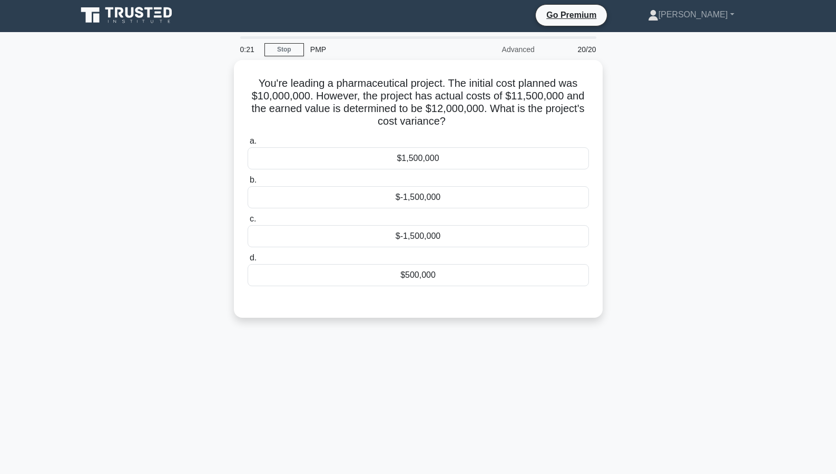
scroll to position [0, 0]
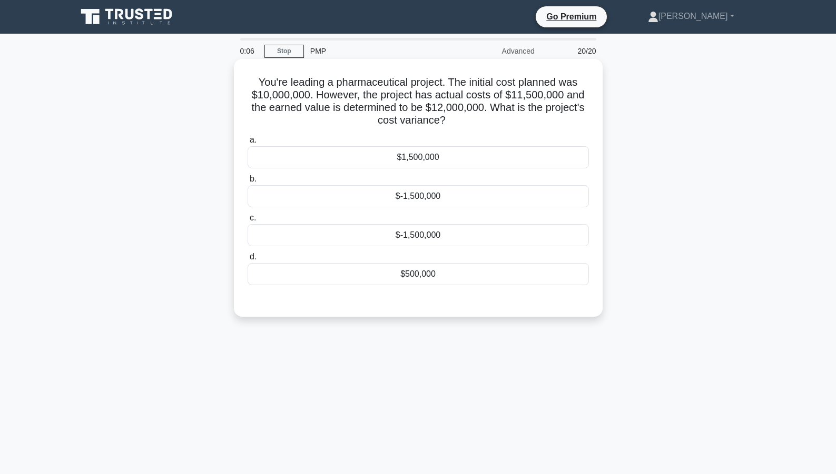
click at [408, 277] on div "$500,000" at bounding box center [417, 274] width 341 height 22
click at [247, 261] on input "d. $500,000" at bounding box center [247, 257] width 0 height 7
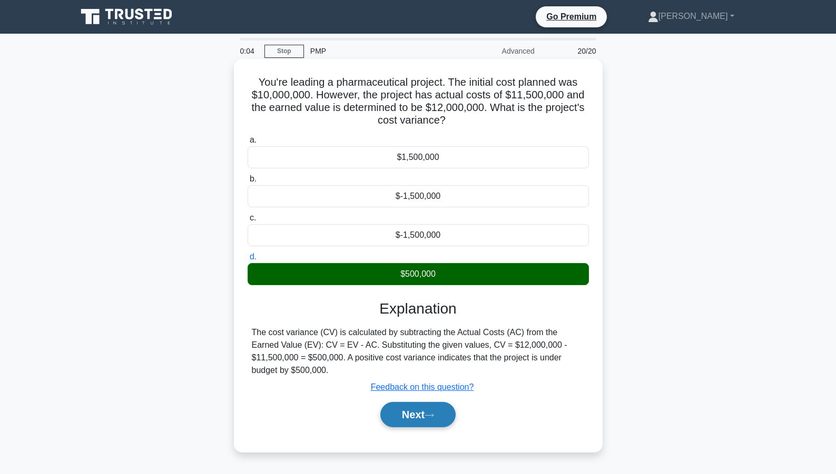
click at [434, 413] on icon at bounding box center [428, 416] width 9 height 6
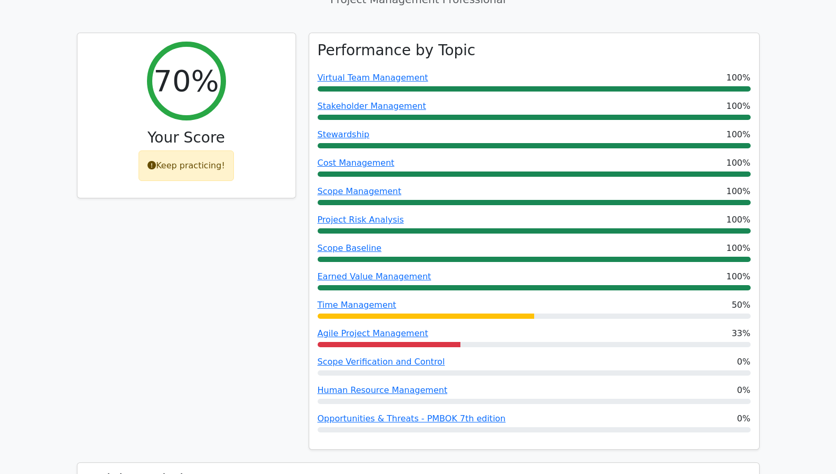
scroll to position [474, 0]
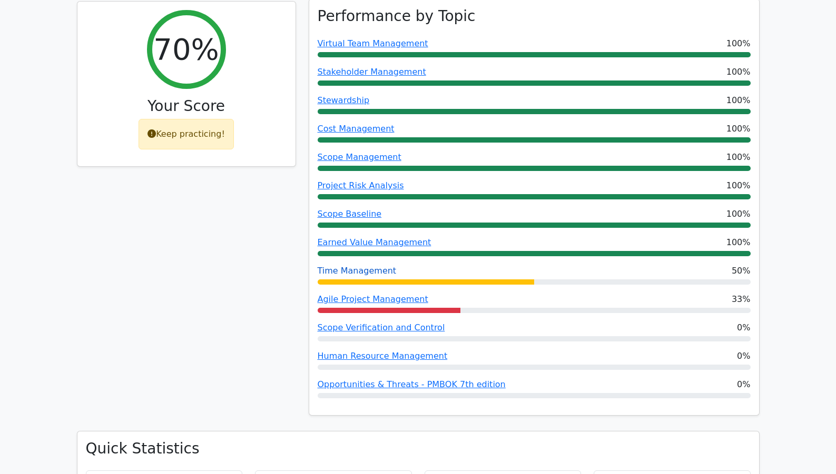
click at [341, 266] on link "Time Management" at bounding box center [356, 271] width 79 height 10
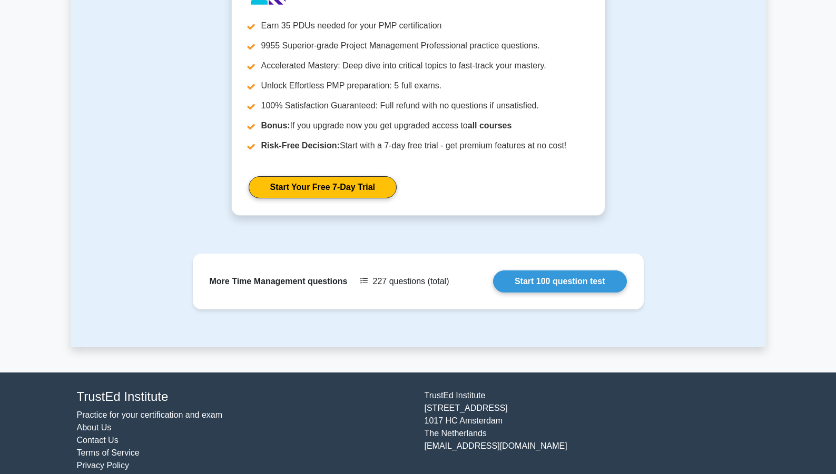
scroll to position [889, 0]
